Goal: Transaction & Acquisition: Purchase product/service

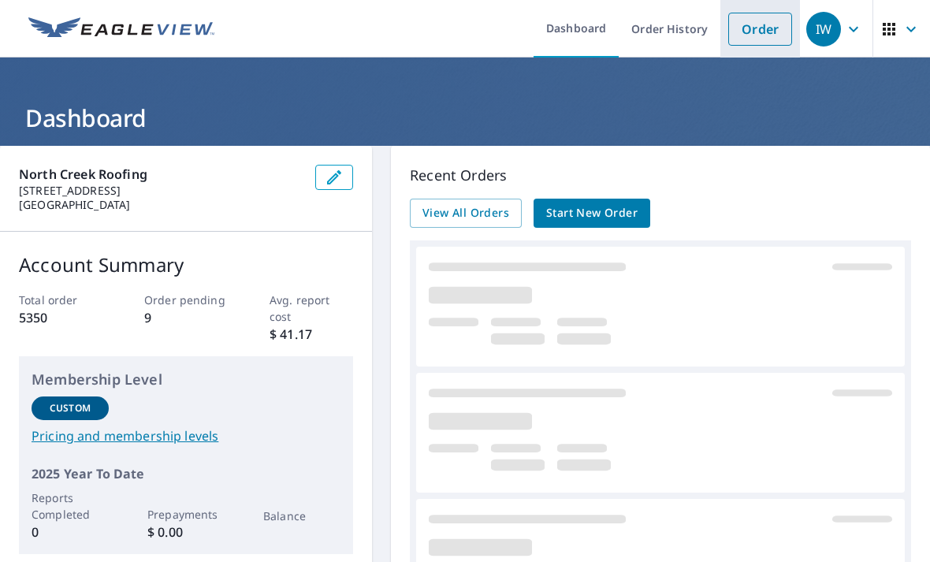
click at [751, 27] on link "Order" at bounding box center [760, 29] width 64 height 33
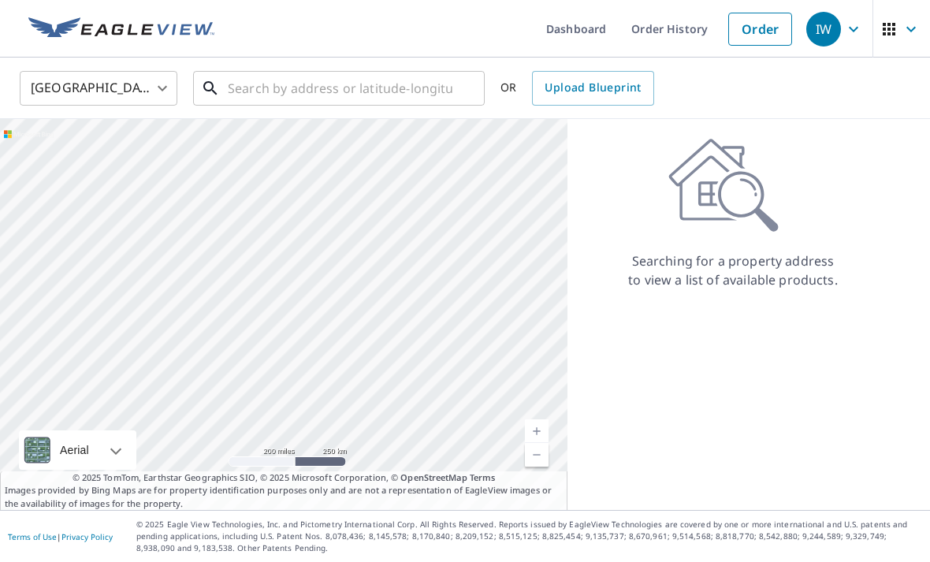
click at [397, 89] on input "text" at bounding box center [340, 88] width 225 height 44
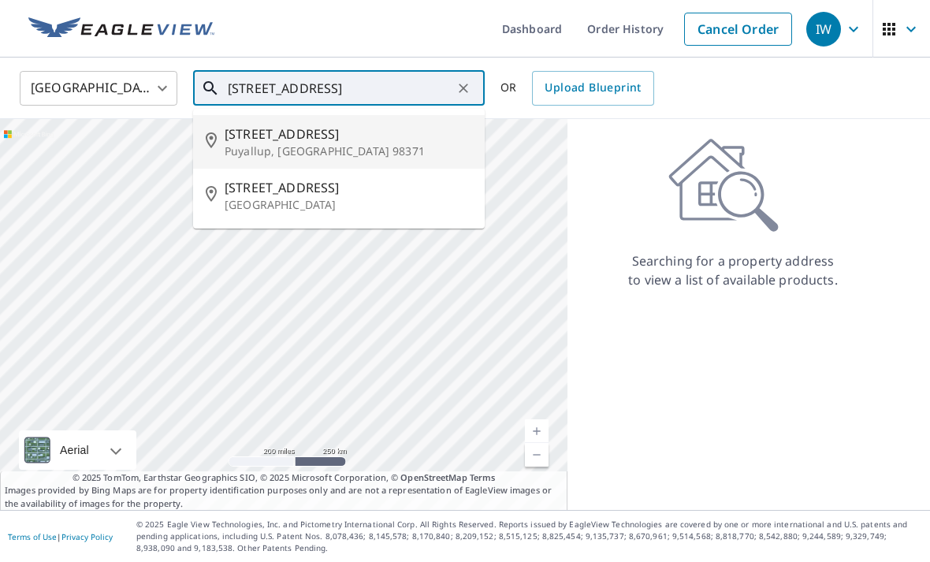
click at [421, 148] on p "Puyallup, [GEOGRAPHIC_DATA] 98371" at bounding box center [349, 151] width 248 height 16
type input "[STREET_ADDRESS]"
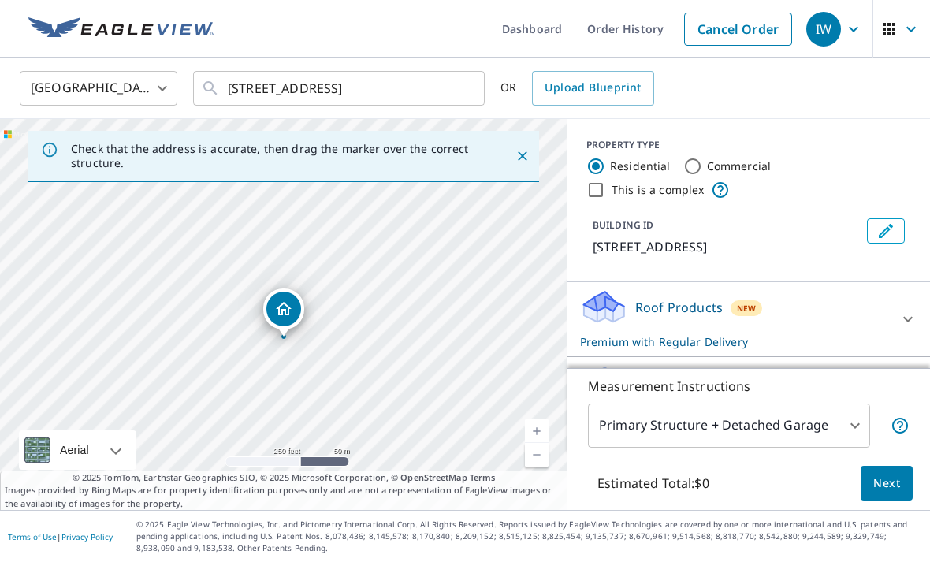
click at [547, 443] on link "Current Level 17, Zoom In" at bounding box center [537, 431] width 24 height 24
click at [543, 443] on link "Current Level 18, Zoom In" at bounding box center [537, 431] width 24 height 24
click at [545, 443] on link "Current Level 19, Zoom In" at bounding box center [537, 431] width 24 height 24
click at [912, 501] on button "Next" at bounding box center [887, 483] width 52 height 35
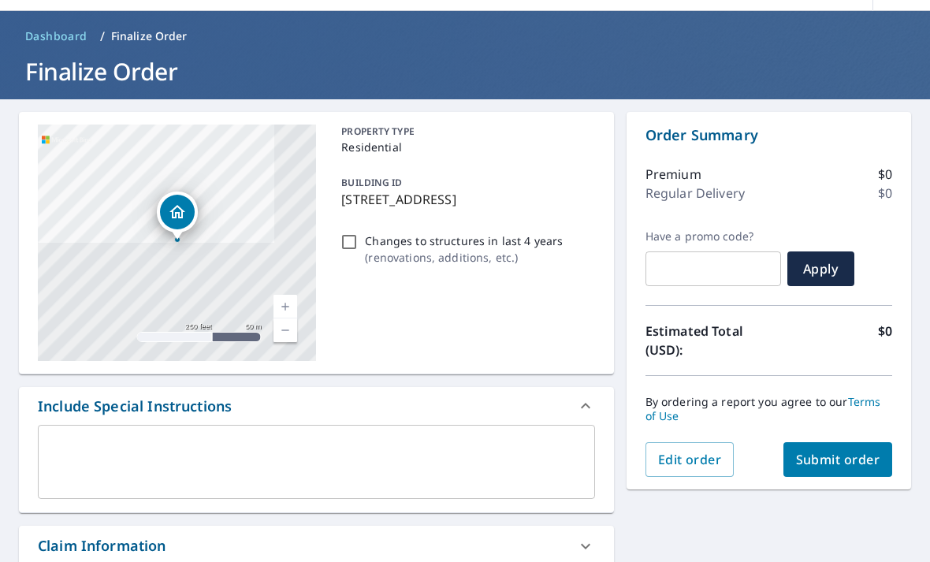
scroll to position [47, 0]
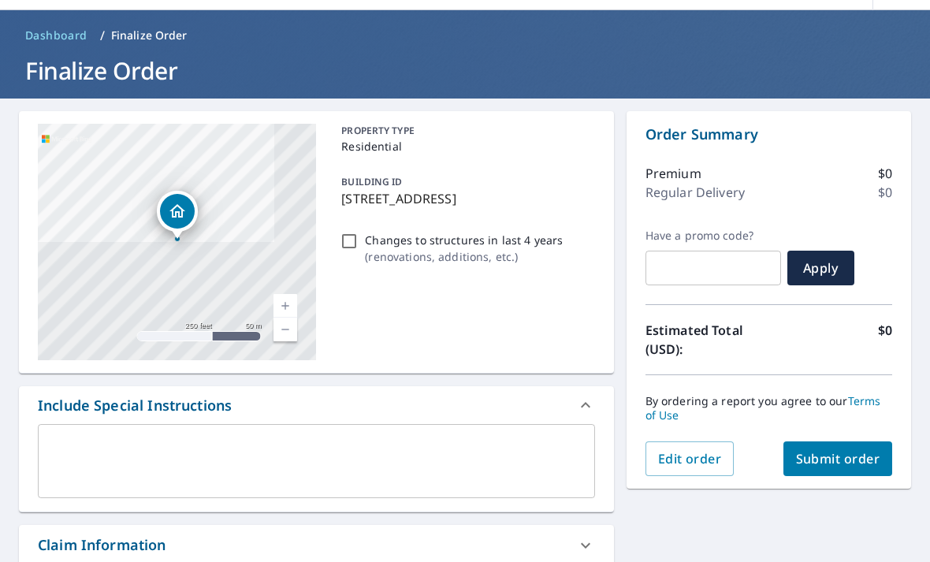
click at [287, 303] on link "Current Level 17, Zoom In" at bounding box center [286, 306] width 24 height 24
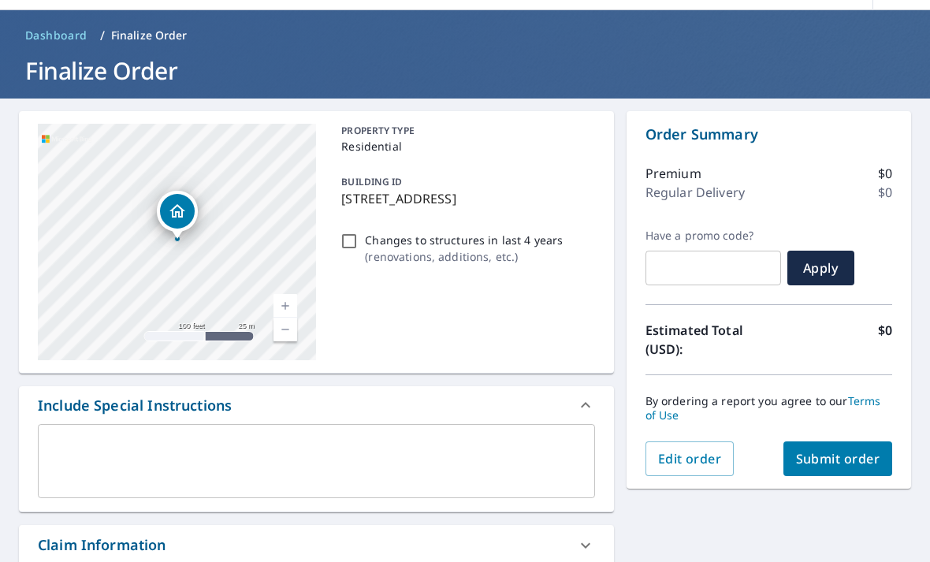
click at [287, 298] on link "Current Level 18, Zoom In" at bounding box center [286, 306] width 24 height 24
click at [288, 294] on link "Current Level 19, Zoom In" at bounding box center [286, 306] width 24 height 24
click at [863, 464] on span "Submit order" at bounding box center [838, 458] width 84 height 17
checkbox input "true"
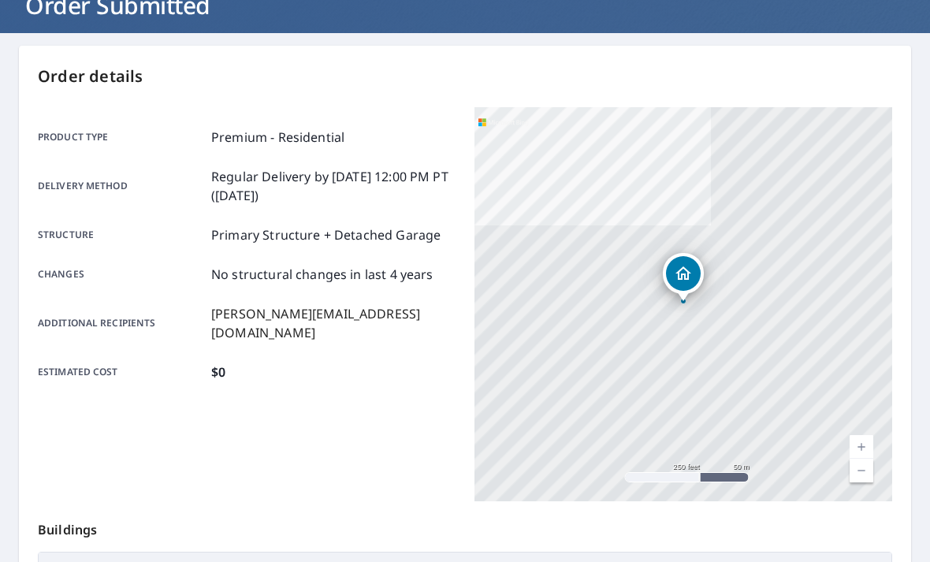
scroll to position [114, 0]
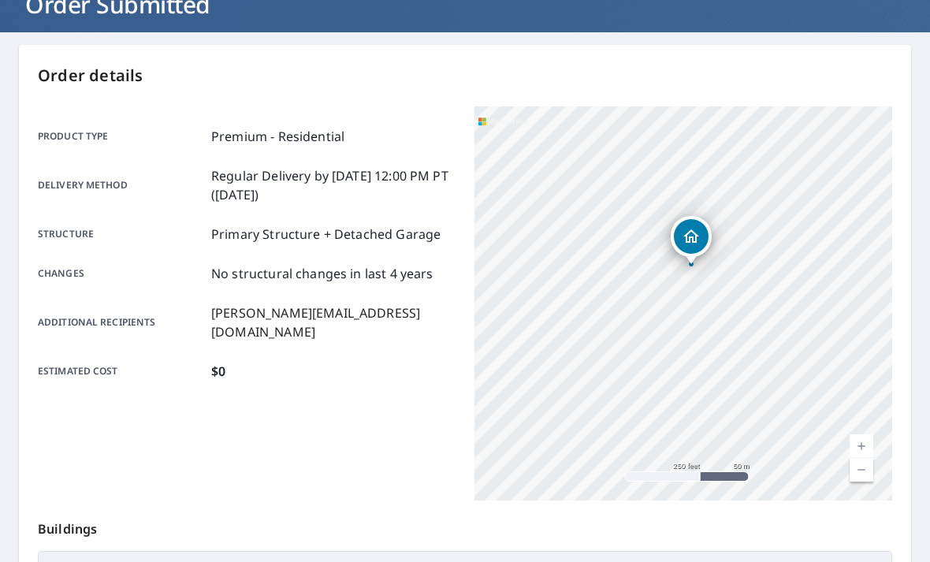
click at [866, 442] on link "Current Level 17, Zoom In" at bounding box center [862, 446] width 24 height 24
click at [873, 438] on link "Current Level 18, Zoom In" at bounding box center [862, 446] width 24 height 24
click at [871, 444] on link "Current Level 19, Zoom In" at bounding box center [862, 446] width 24 height 24
